Goal: Task Accomplishment & Management: Manage account settings

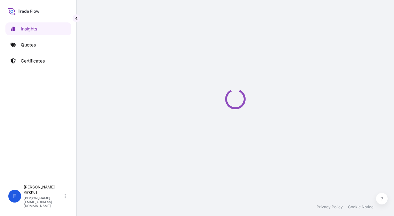
select select "2025"
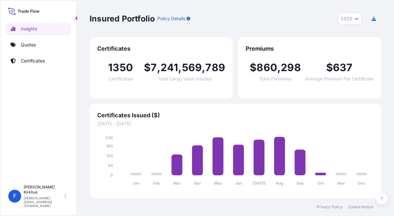
click at [33, 62] on p "Certificates" at bounding box center [33, 61] width 24 height 6
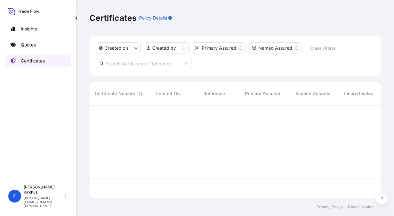
scroll to position [91, 287]
click at [40, 61] on p "Certificates" at bounding box center [33, 61] width 24 height 6
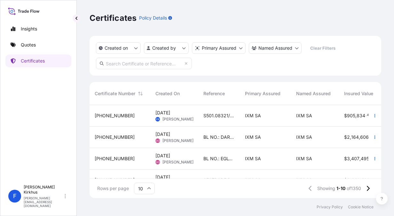
click at [162, 112] on span "[DATE]" at bounding box center [162, 112] width 15 height 6
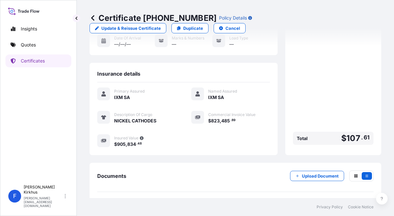
scroll to position [113, 0]
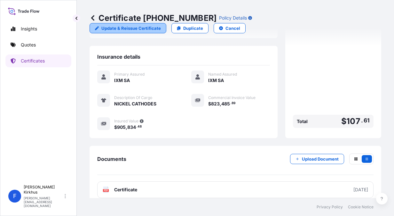
click at [119, 28] on p "Update & Reissue Certificate" at bounding box center [130, 28] width 59 height 6
select select "Sea"
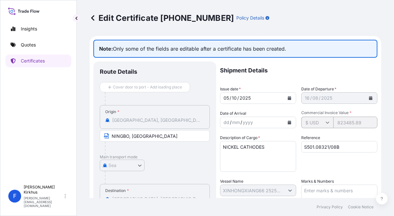
click at [91, 17] on icon at bounding box center [93, 18] width 6 height 6
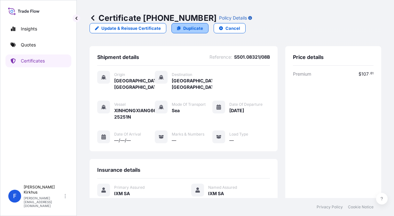
click at [186, 28] on p "Duplicate" at bounding box center [193, 28] width 20 height 6
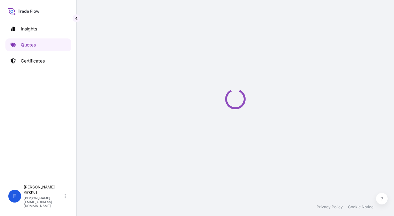
select select "Sea"
select select "31846"
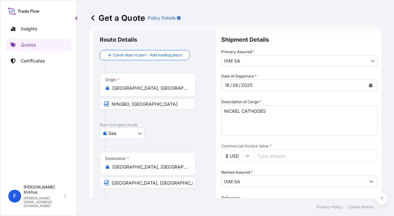
scroll to position [74, 0]
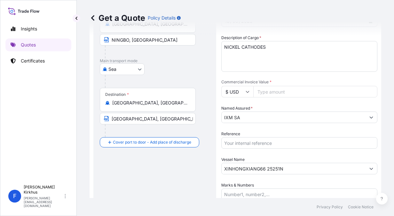
click at [269, 93] on input "Commercial Invoice Value *" at bounding box center [315, 92] width 124 height 12
paste input "748623.53"
type input "748623.53"
click at [288, 131] on div "Reference" at bounding box center [299, 139] width 156 height 18
click at [255, 142] on input "Reference" at bounding box center [299, 143] width 156 height 12
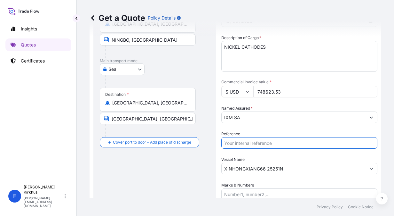
paste input "S501.08321/08B"
type input "S501.08321/08B"
click at [201, 162] on div "Route Details Cover door to port - Add loading place Place of loading Road / [G…" at bounding box center [155, 106] width 110 height 269
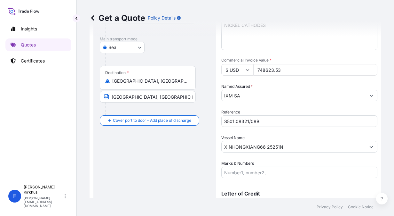
scroll to position [127, 0]
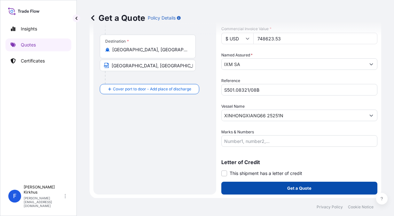
click at [296, 190] on p "Get a Quote" at bounding box center [299, 188] width 24 height 6
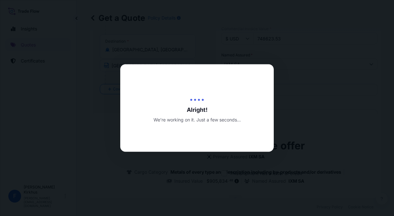
type input "[DATE]"
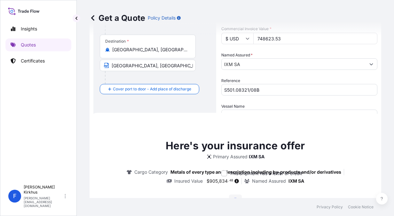
scroll to position [208, 0]
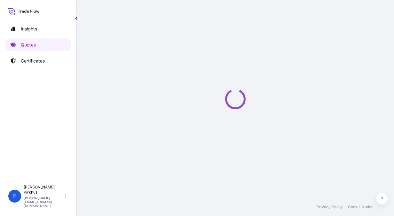
select select "Sea"
select select "31846"
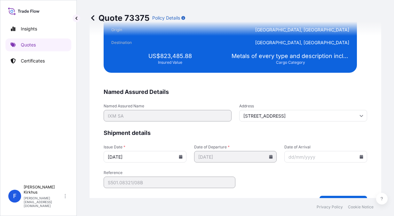
scroll to position [1163, 0]
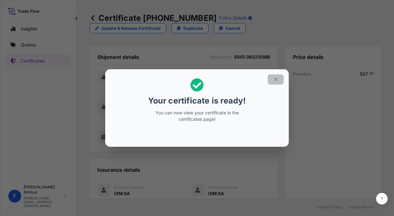
click at [274, 78] on icon "button" at bounding box center [276, 79] width 6 height 6
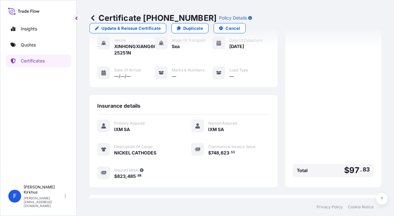
scroll to position [113, 0]
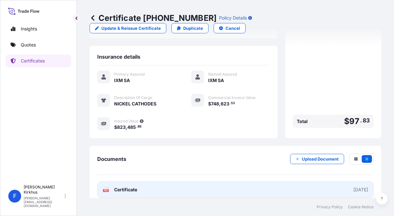
click at [127, 186] on span "Certificate" at bounding box center [125, 189] width 23 height 6
